Goal: Check status: Check status

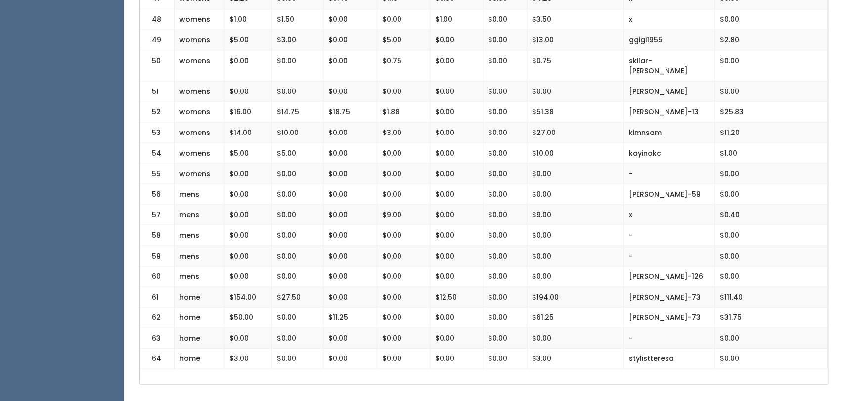
scroll to position [1229, 0]
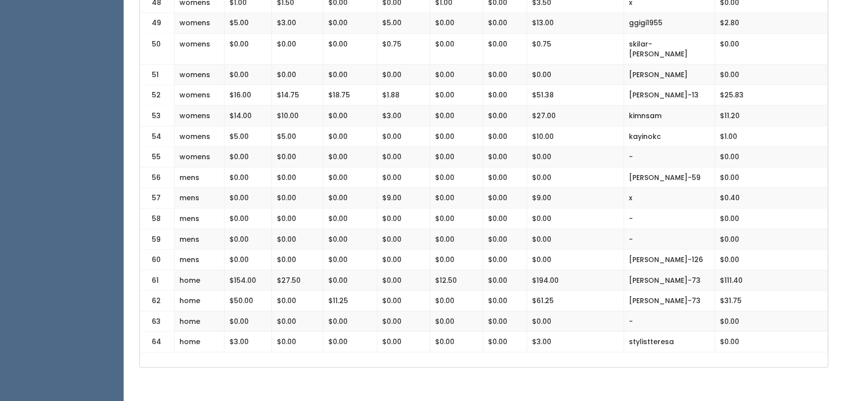
click at [428, 208] on td "$0.00" at bounding box center [403, 218] width 53 height 21
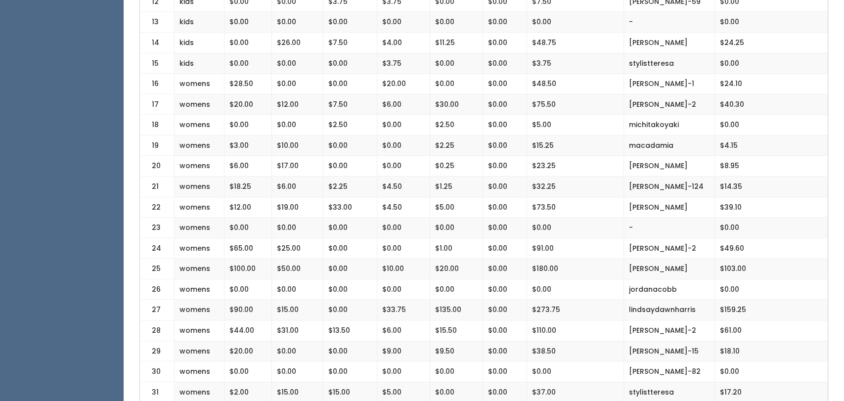
scroll to position [573, 0]
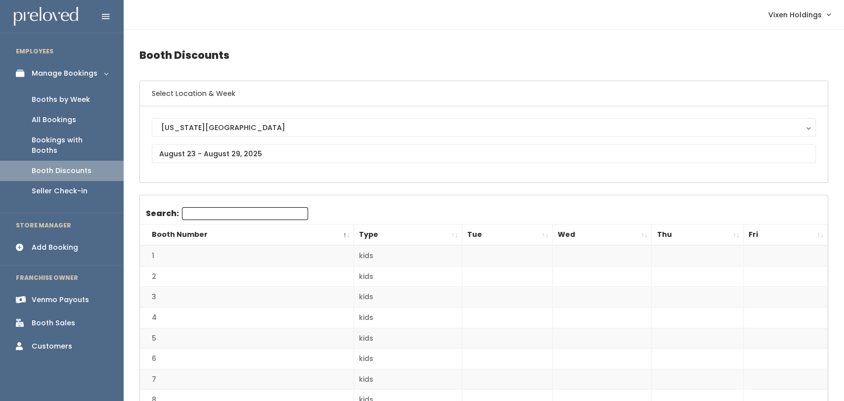
click at [75, 107] on link "Booths by Week" at bounding box center [62, 99] width 124 height 20
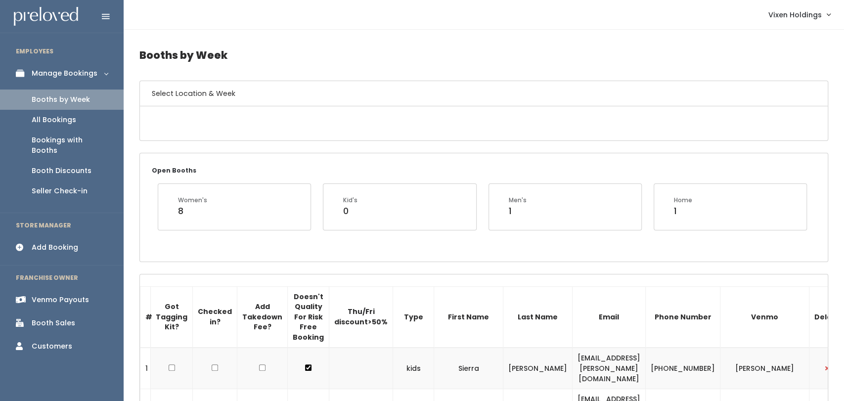
click at [80, 166] on div "Booth Discounts" at bounding box center [62, 171] width 60 height 10
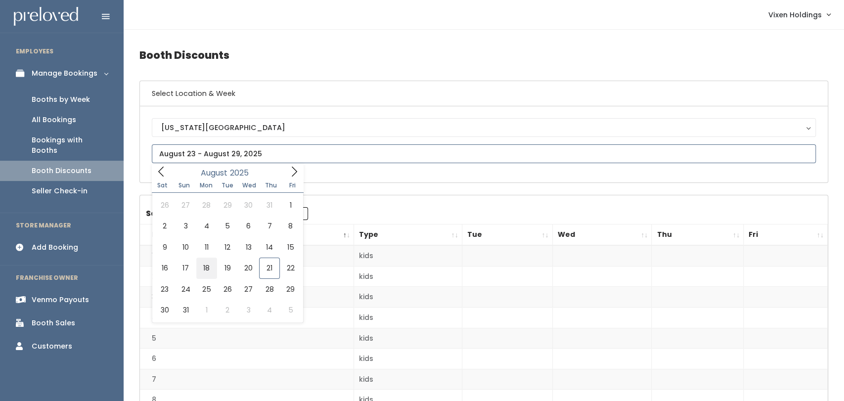
type input "August 16 to August 22"
